Goal: Transaction & Acquisition: Purchase product/service

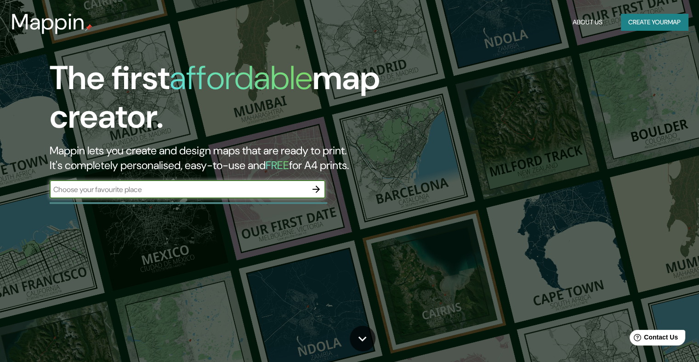
click at [295, 193] on input "text" at bounding box center [178, 189] width 257 height 11
type input "cucuta norte de [GEOGRAPHIC_DATA]"
click at [313, 189] on icon "button" at bounding box center [316, 189] width 7 height 7
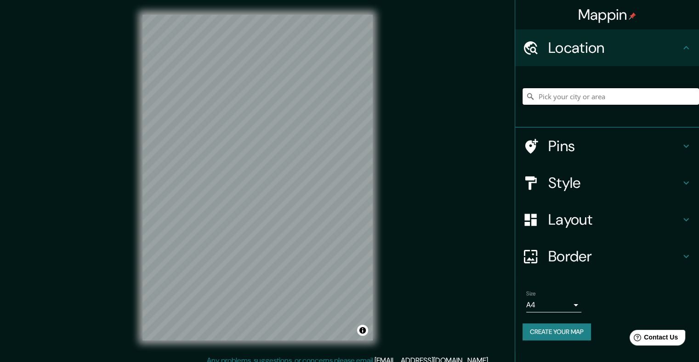
click at [575, 92] on input "Pick your city or area" at bounding box center [611, 96] width 177 height 17
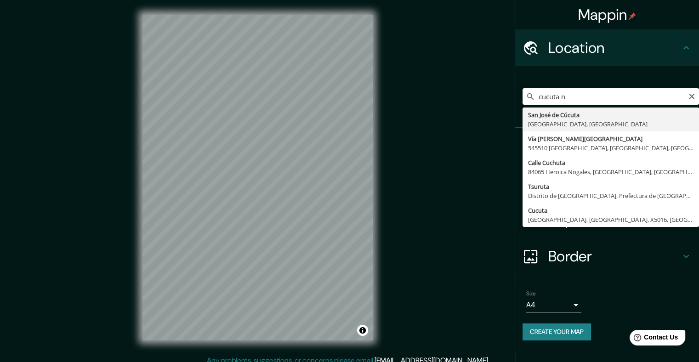
type input "San [PERSON_NAME], [GEOGRAPHIC_DATA], [GEOGRAPHIC_DATA]"
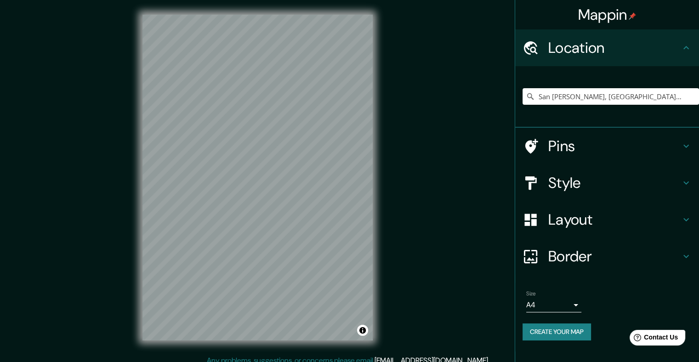
scroll to position [8, 0]
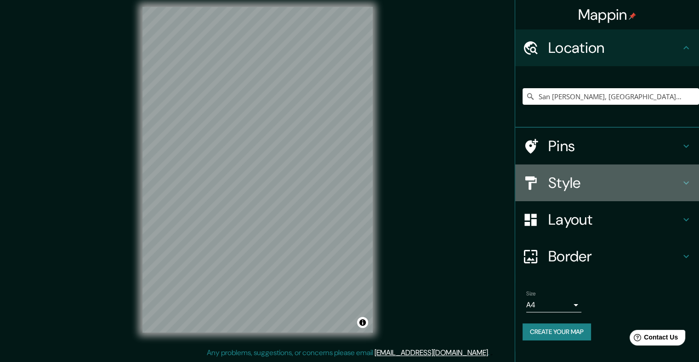
click at [564, 183] on h4 "Style" at bounding box center [614, 183] width 132 height 18
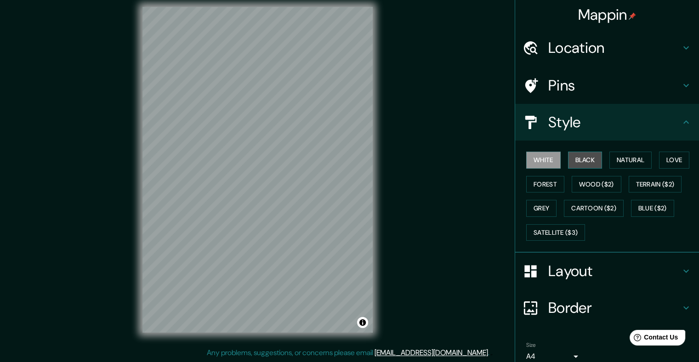
click at [589, 165] on button "Black" at bounding box center [585, 160] width 34 height 17
click at [593, 154] on button "Black" at bounding box center [585, 160] width 34 height 17
click at [592, 160] on button "Black" at bounding box center [585, 160] width 34 height 17
click at [587, 184] on button "Wood ($2)" at bounding box center [597, 184] width 50 height 17
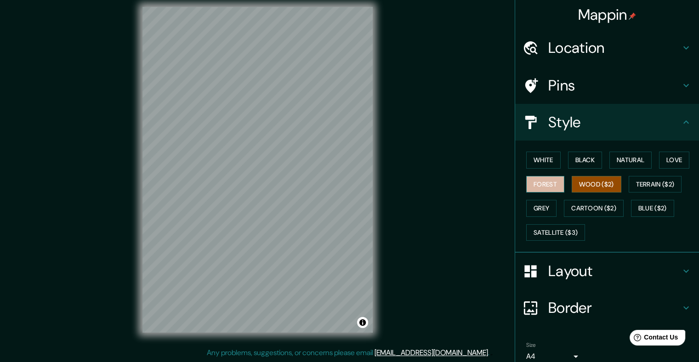
click at [547, 178] on button "Forest" at bounding box center [545, 184] width 38 height 17
click at [546, 206] on button "Grey" at bounding box center [541, 208] width 30 height 17
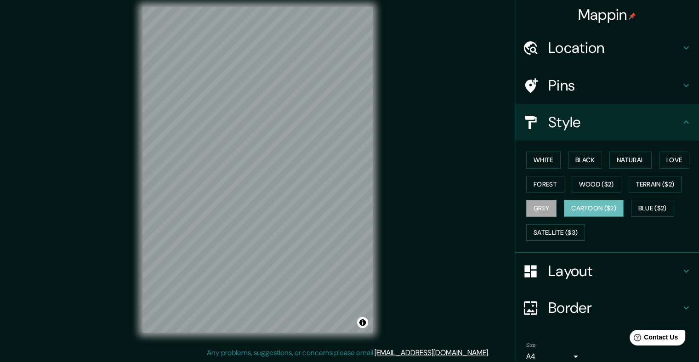
click at [576, 205] on button "Cartoon ($2)" at bounding box center [594, 208] width 60 height 17
click at [650, 211] on button "Blue ($2)" at bounding box center [652, 208] width 43 height 17
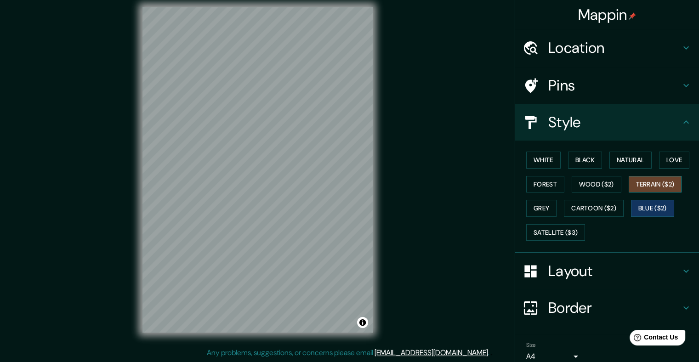
click at [659, 191] on button "Terrain ($2)" at bounding box center [655, 184] width 53 height 17
click at [564, 233] on button "Satellite ($3)" at bounding box center [555, 232] width 59 height 17
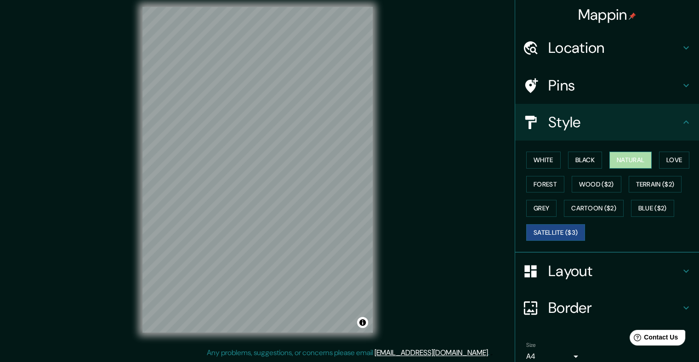
click at [636, 160] on button "Natural" at bounding box center [631, 160] width 42 height 17
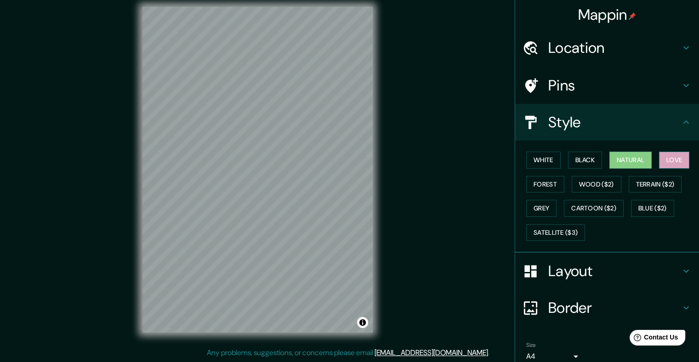
click at [663, 155] on button "Love" at bounding box center [674, 160] width 30 height 17
click at [568, 165] on button "Black" at bounding box center [585, 160] width 34 height 17
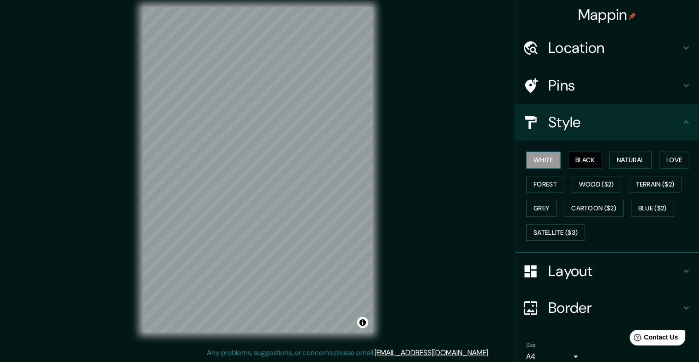
click at [550, 165] on button "White" at bounding box center [543, 160] width 34 height 17
click at [587, 163] on button "Black" at bounding box center [585, 160] width 34 height 17
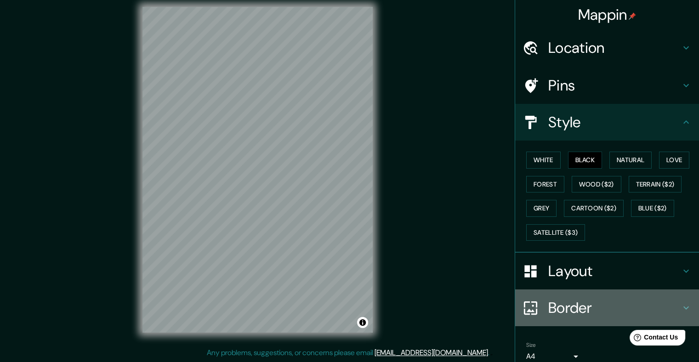
click at [569, 305] on h4 "Border" at bounding box center [614, 308] width 132 height 18
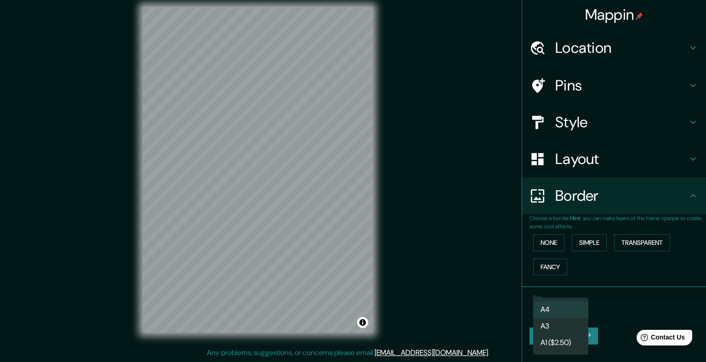
click at [570, 310] on body "Mappin Location [GEOGRAPHIC_DATA][PERSON_NAME], [GEOGRAPHIC_DATA], [GEOGRAPHIC_…" at bounding box center [353, 173] width 706 height 362
click at [573, 291] on div at bounding box center [353, 181] width 706 height 362
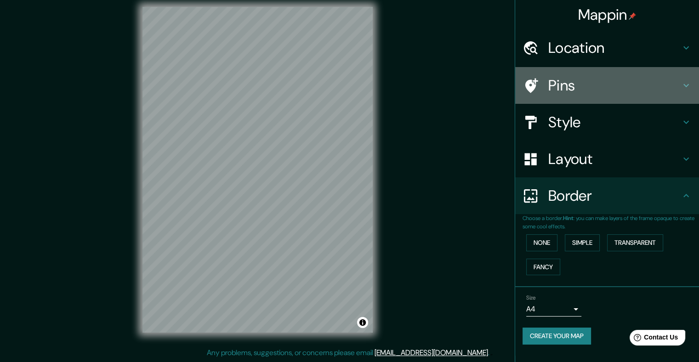
click at [552, 79] on h4 "Pins" at bounding box center [614, 85] width 132 height 18
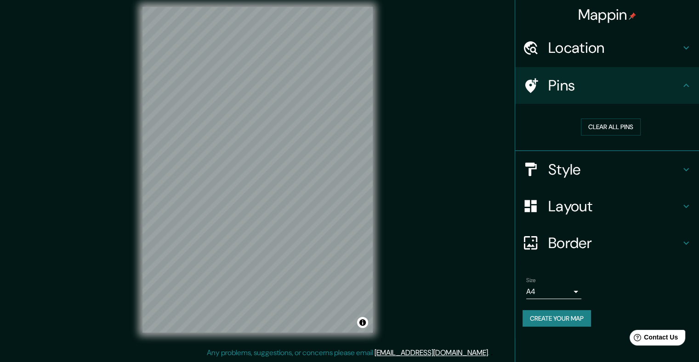
click at [570, 80] on h4 "Pins" at bounding box center [614, 85] width 132 height 18
click at [561, 212] on h4 "Layout" at bounding box center [614, 206] width 132 height 18
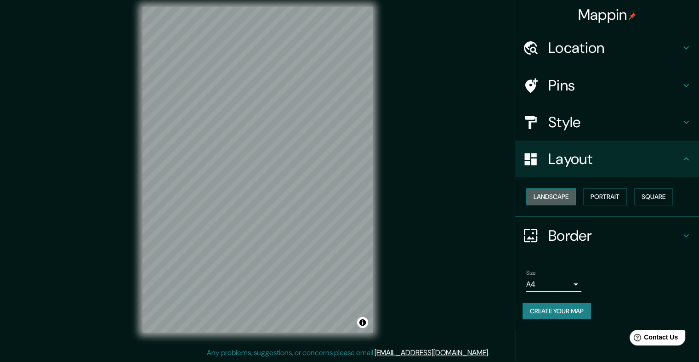
click at [566, 194] on button "Landscape" at bounding box center [551, 196] width 50 height 17
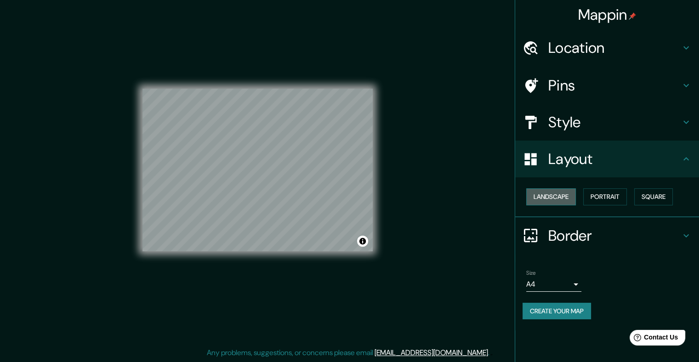
click at [571, 192] on button "Landscape" at bounding box center [551, 196] width 50 height 17
click at [596, 193] on button "Portrait" at bounding box center [605, 196] width 44 height 17
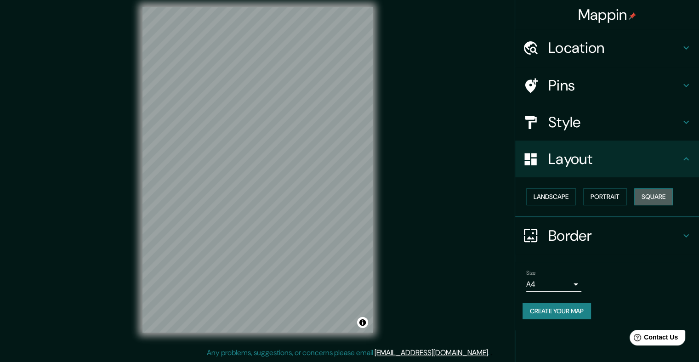
click at [659, 196] on button "Square" at bounding box center [653, 196] width 39 height 17
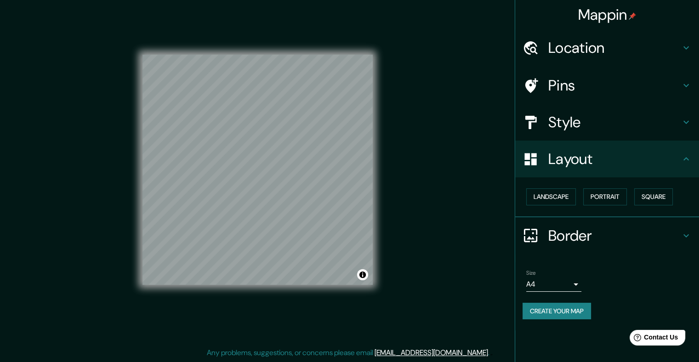
click at [636, 197] on div "Landscape [GEOGRAPHIC_DATA]" at bounding box center [611, 197] width 177 height 24
click at [614, 194] on button "Portrait" at bounding box center [605, 196] width 44 height 17
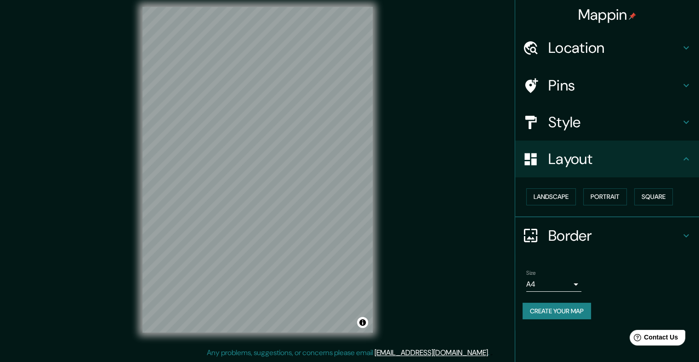
click at [588, 41] on h4 "Location" at bounding box center [614, 48] width 132 height 18
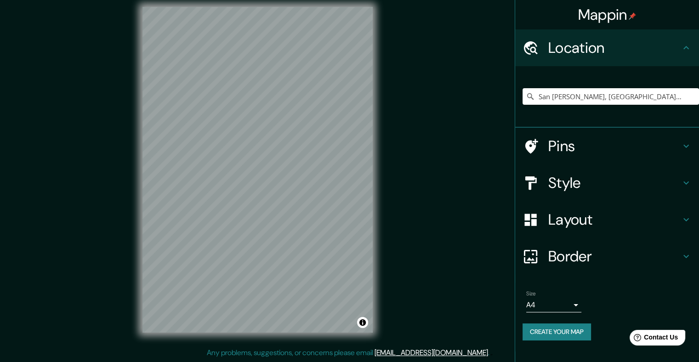
click at [588, 192] on div "Style" at bounding box center [607, 183] width 184 height 37
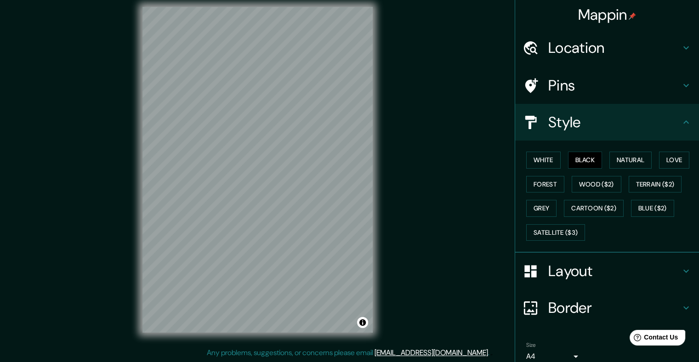
scroll to position [39, 0]
